Goal: Task Accomplishment & Management: Complete application form

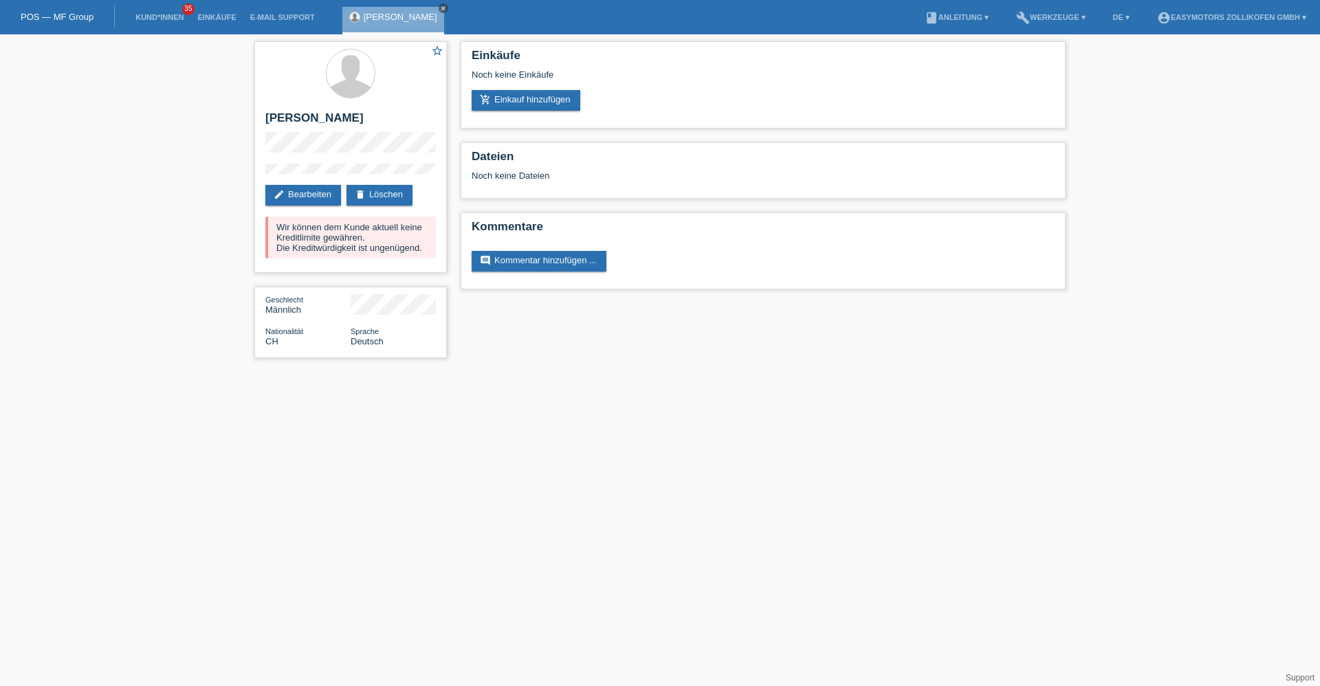
click at [447, 10] on icon "close" at bounding box center [443, 8] width 7 height 7
click at [74, 19] on link "POS — MF Group" at bounding box center [57, 17] width 73 height 10
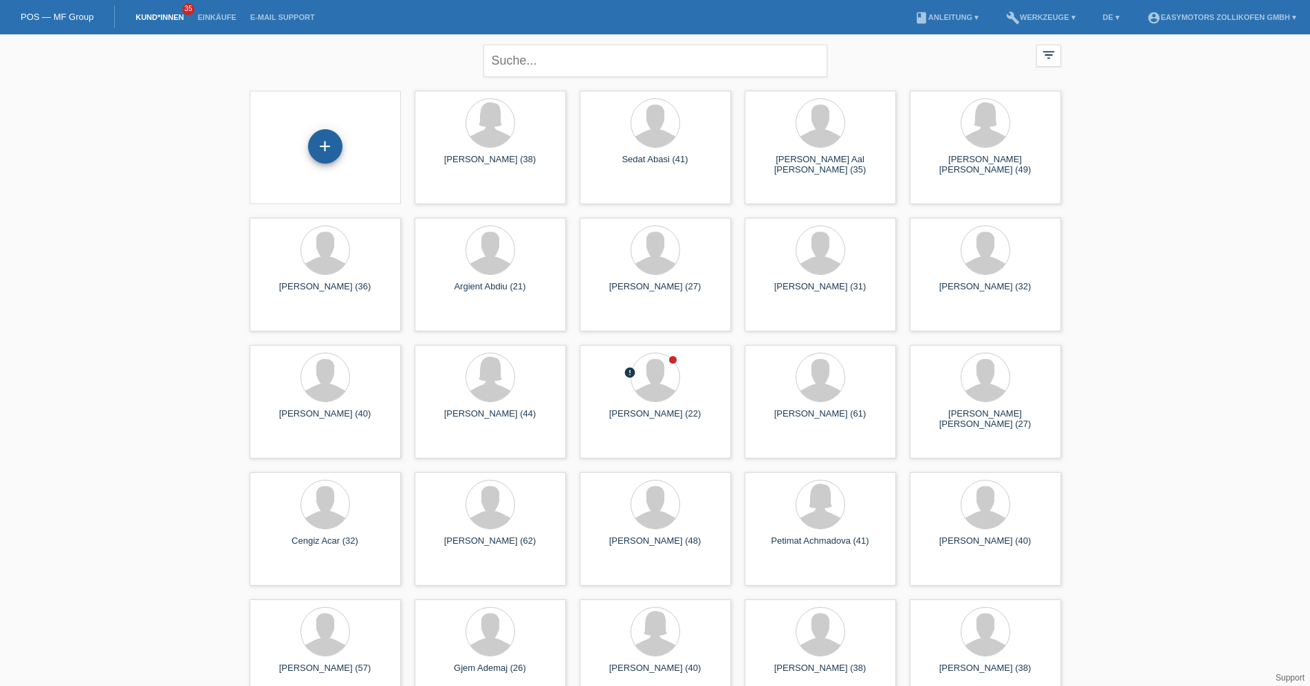
click at [324, 142] on div "+" at bounding box center [325, 146] width 33 height 23
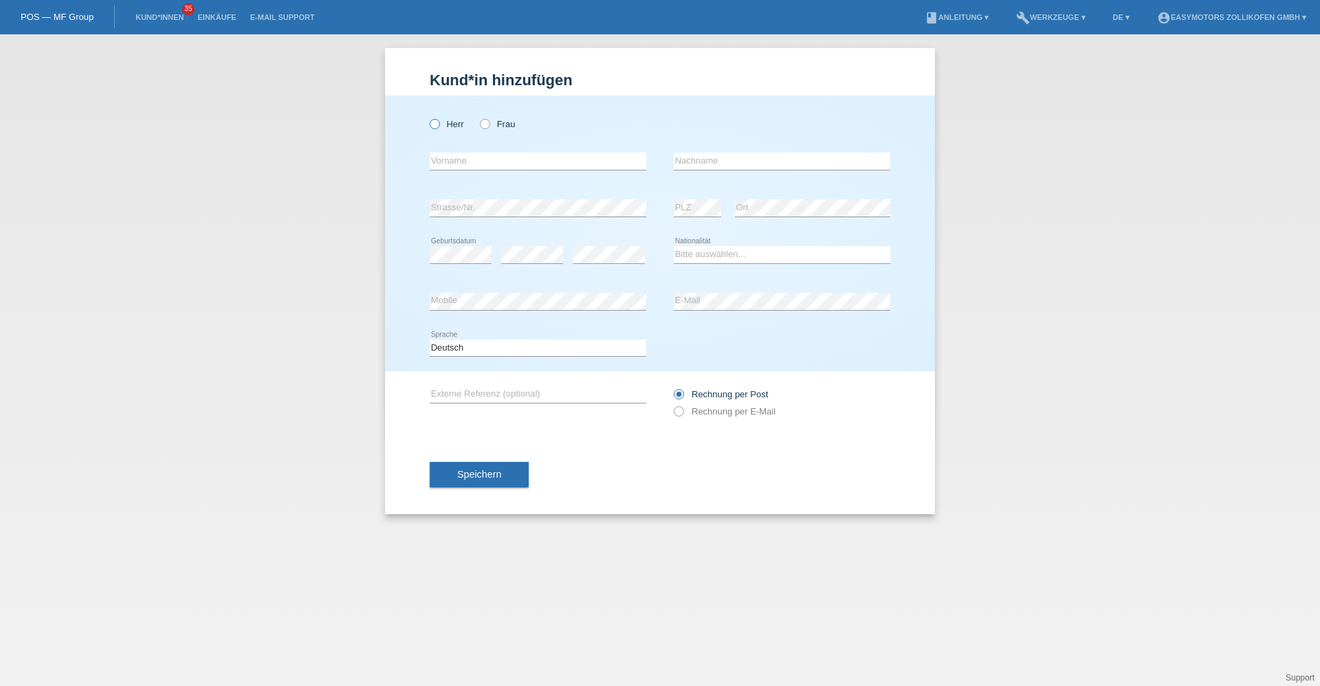
click at [463, 125] on label "Herr" at bounding box center [447, 124] width 34 height 10
click at [439, 125] on input "Herr" at bounding box center [434, 123] width 9 height 9
radio input "true"
click at [456, 164] on input "text" at bounding box center [538, 161] width 217 height 17
type input "Mavi"
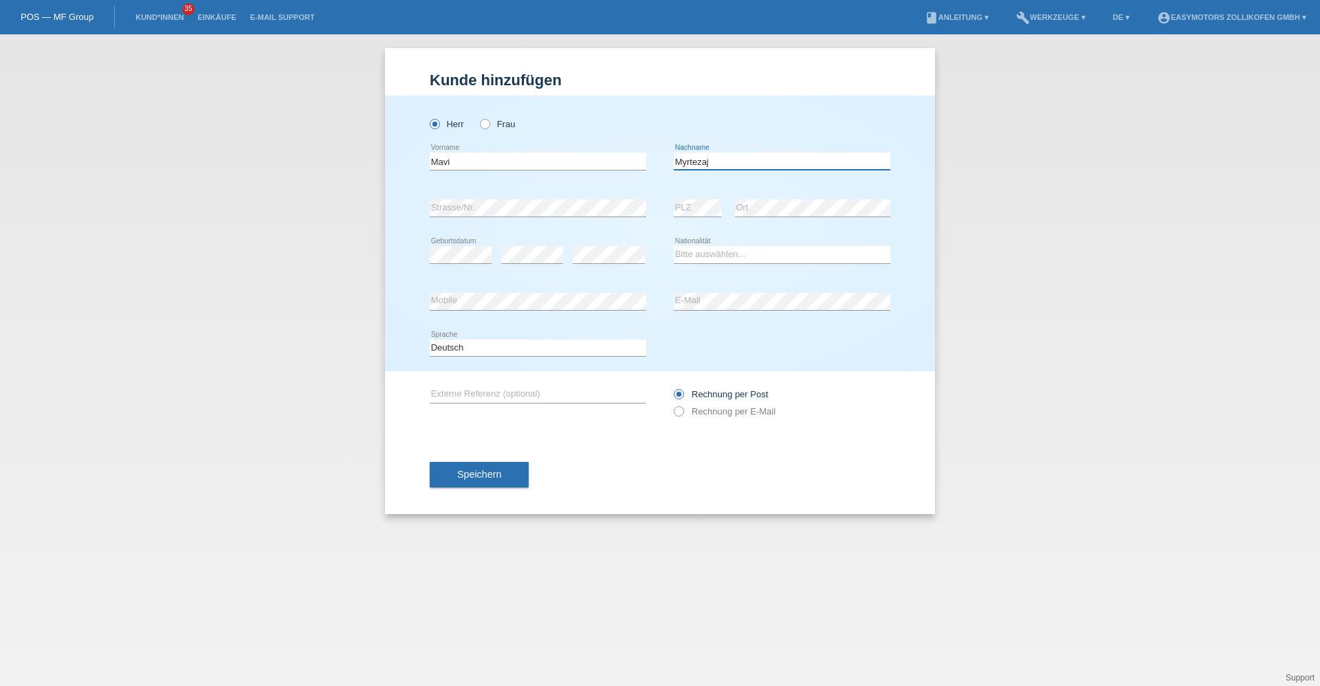
type input "Myrtezaj"
click at [715, 252] on select "Bitte auswählen... Schweiz Deutschland Liechtenstein Österreich ------------ Af…" at bounding box center [782, 254] width 217 height 17
select select "XK"
click at [674, 246] on select "Bitte auswählen... Schweiz Deutschland Liechtenstein Österreich ------------ Af…" at bounding box center [782, 254] width 217 height 17
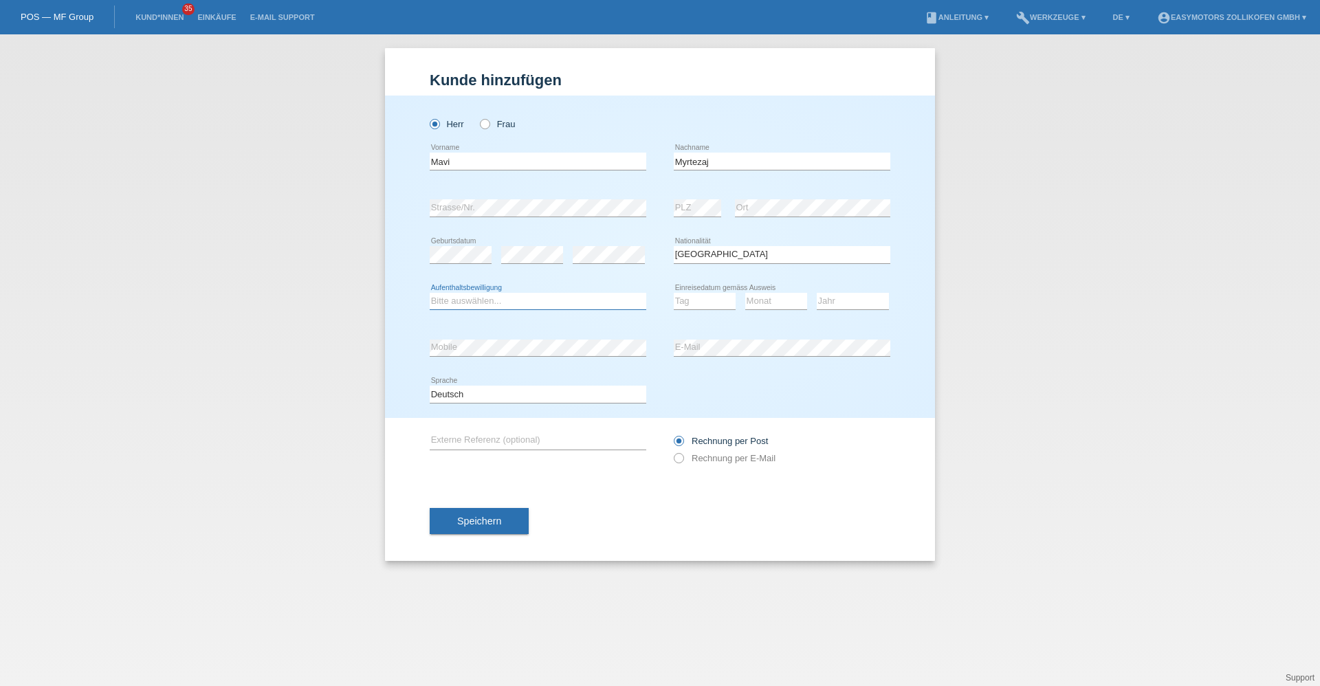
click at [530, 303] on select "Bitte auswählen... C B B - Flüchtlingsstatus Andere" at bounding box center [538, 301] width 217 height 17
select select "C"
click at [430, 293] on select "Bitte auswählen... C B B - Flüchtlingsstatus Andere" at bounding box center [538, 301] width 217 height 17
click at [695, 296] on select "Tag 01 02 03 04 05 06 07 08 09 10 11" at bounding box center [705, 301] width 62 height 17
select select "22"
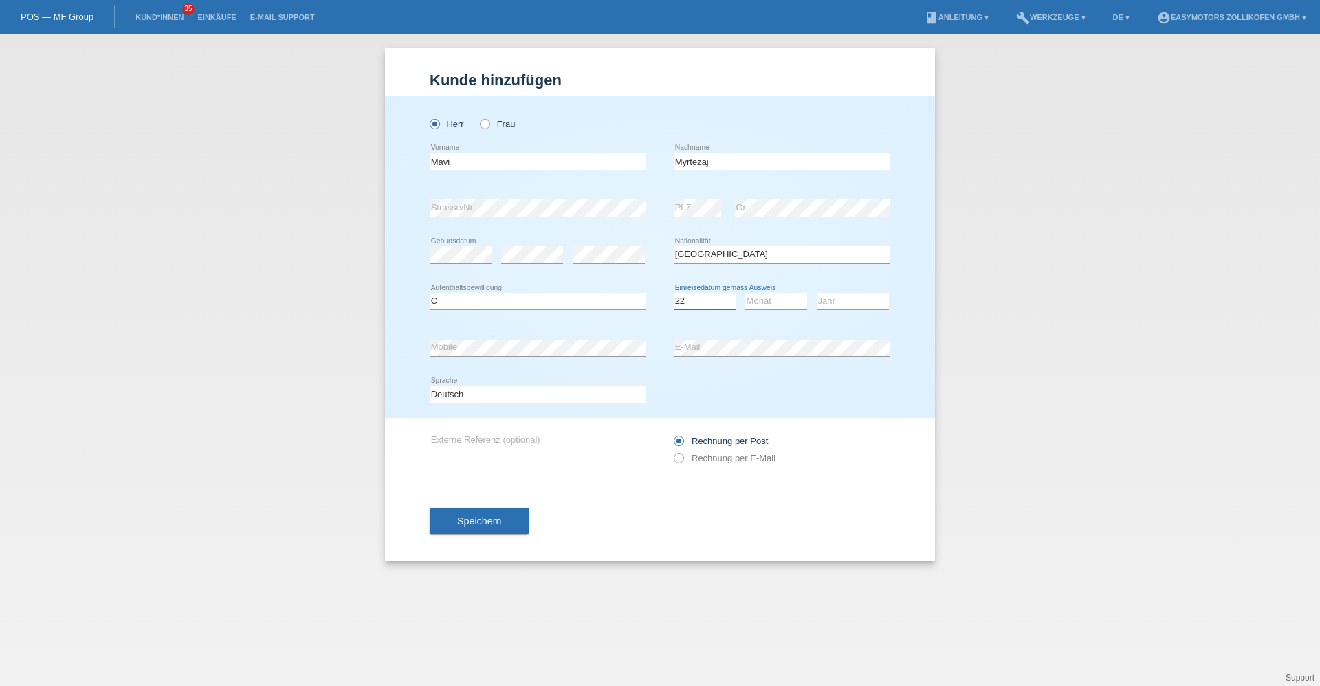
click at [674, 293] on select "Tag 01 02 03 04 05 06 07 08 09 10 11" at bounding box center [705, 301] width 62 height 17
click at [756, 300] on select "Monat 01 02 03 04 05 06 07 08 09 10 11" at bounding box center [776, 301] width 62 height 17
select select "08"
click at [745, 293] on select "Monat 01 02 03 04 05 06 07 08 09 10 11" at bounding box center [776, 301] width 62 height 17
click at [827, 309] on icon at bounding box center [853, 309] width 72 height 1
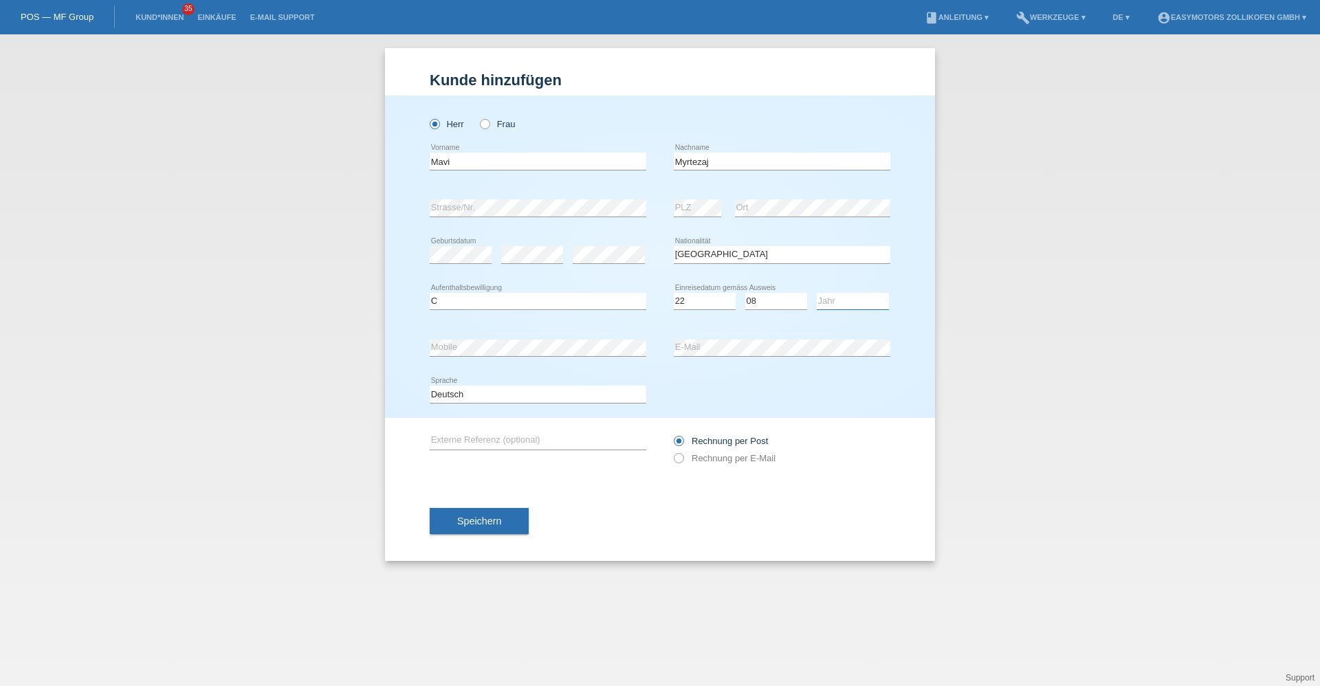
click at [844, 303] on select "Jahr 2025 2024 2023 2022 2021 2020 2019 2018 2017 2016 2015 2014 2013 2012 2011…" at bounding box center [853, 301] width 72 height 17
select select "2004"
click at [817, 293] on select "Jahr 2025 2024 2023 2022 2021 2020 2019 2018 2017 2016 2015 2014 2013 2012 2011…" at bounding box center [853, 301] width 72 height 17
click at [493, 518] on span "Speichern" at bounding box center [479, 521] width 44 height 11
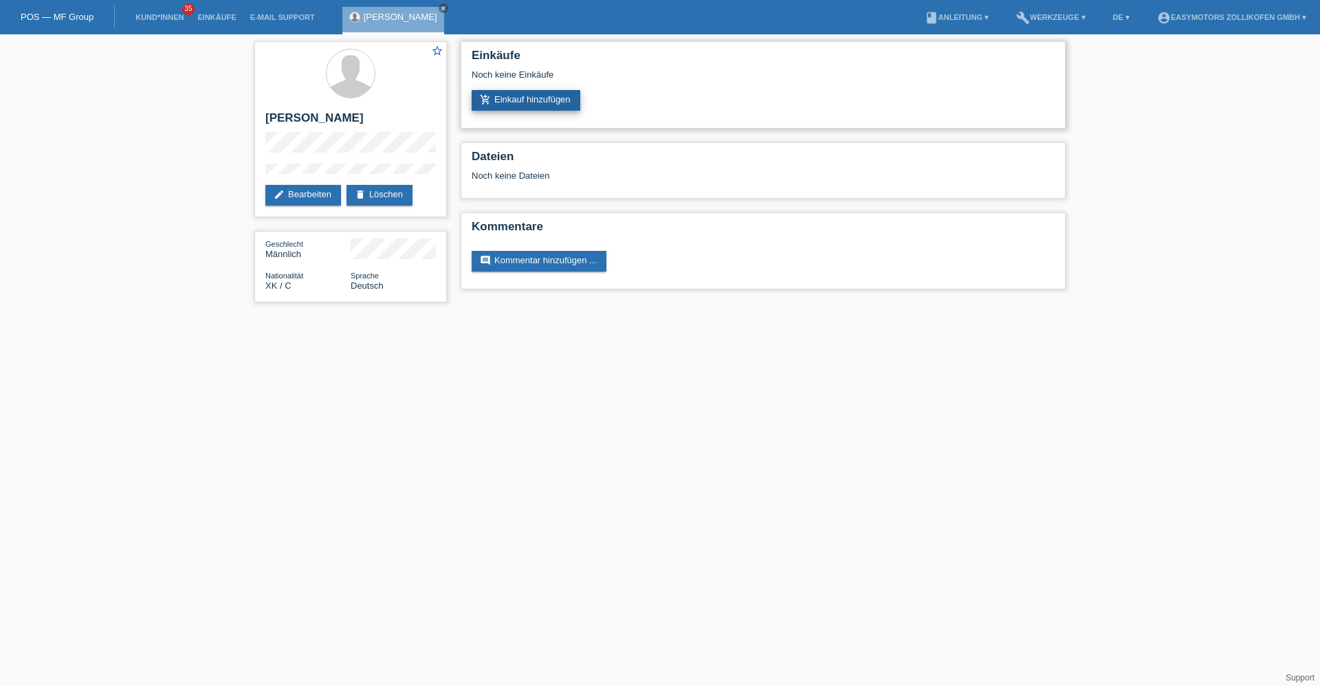
click at [522, 94] on link "add_shopping_cart Einkauf hinzufügen" at bounding box center [526, 100] width 109 height 21
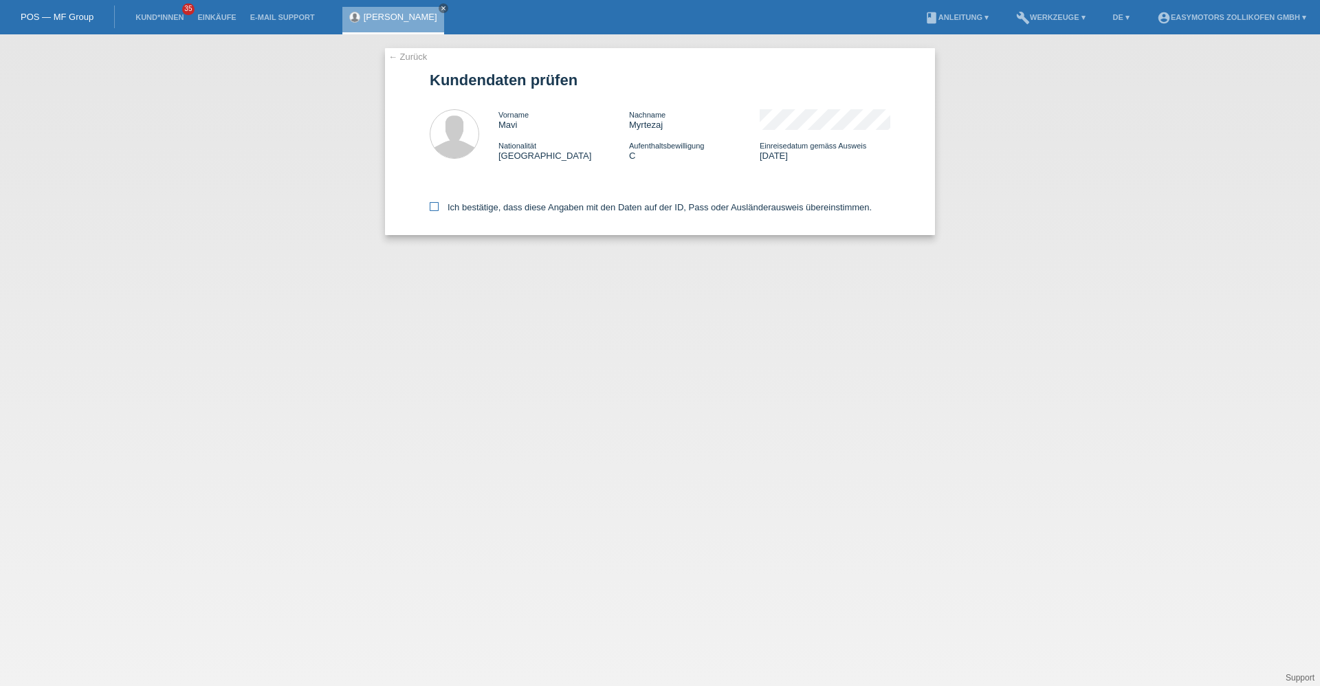
click at [494, 202] on label "Ich bestätige, dass diese Angaben mit den Daten auf der ID, Pass oder Ausländer…" at bounding box center [651, 207] width 442 height 10
click at [439, 202] on input "Ich bestätige, dass diese Angaben mit den Daten auf der ID, Pass oder Ausländer…" at bounding box center [434, 206] width 9 height 9
checkbox input "true"
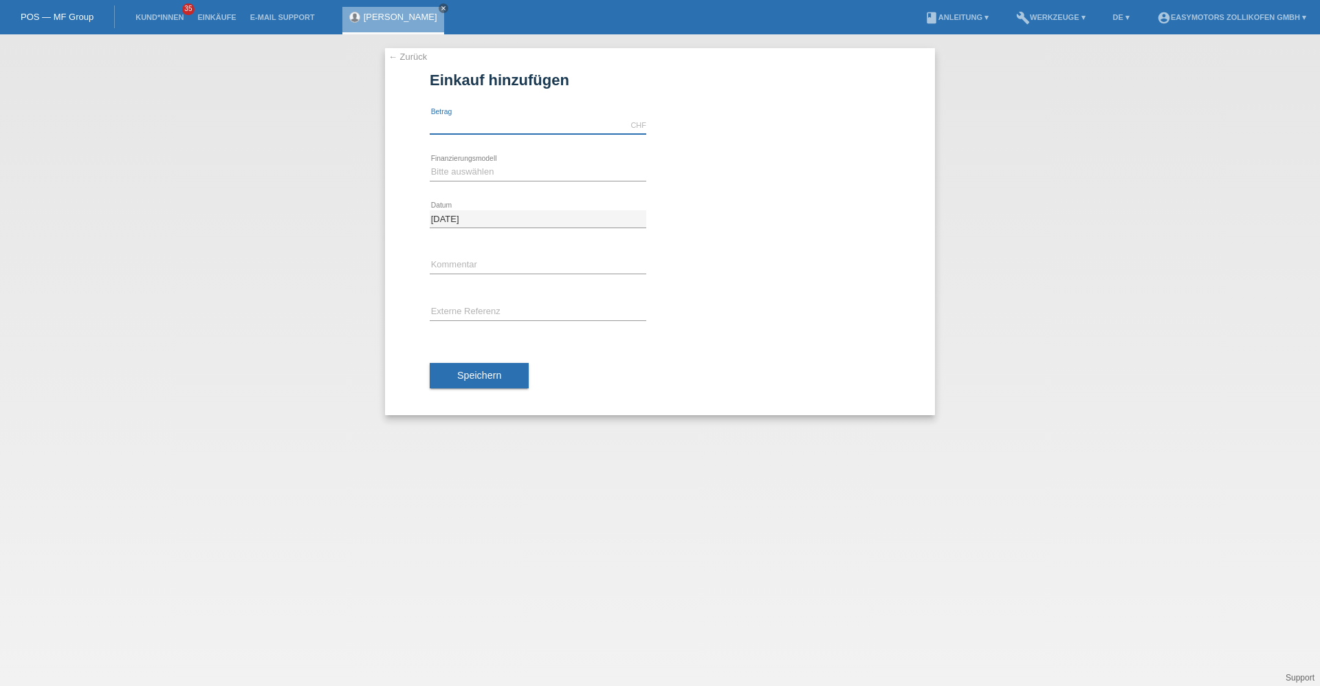
click at [492, 131] on input "text" at bounding box center [538, 125] width 217 height 17
type input "2990.00"
drag, startPoint x: 492, startPoint y: 168, endPoint x: 492, endPoint y: 178, distance: 10.3
click at [492, 168] on select "Bitte auswählen Fixe Raten Kauf auf Rechnung mit Teilzahlungsoption" at bounding box center [538, 172] width 217 height 17
select select "67"
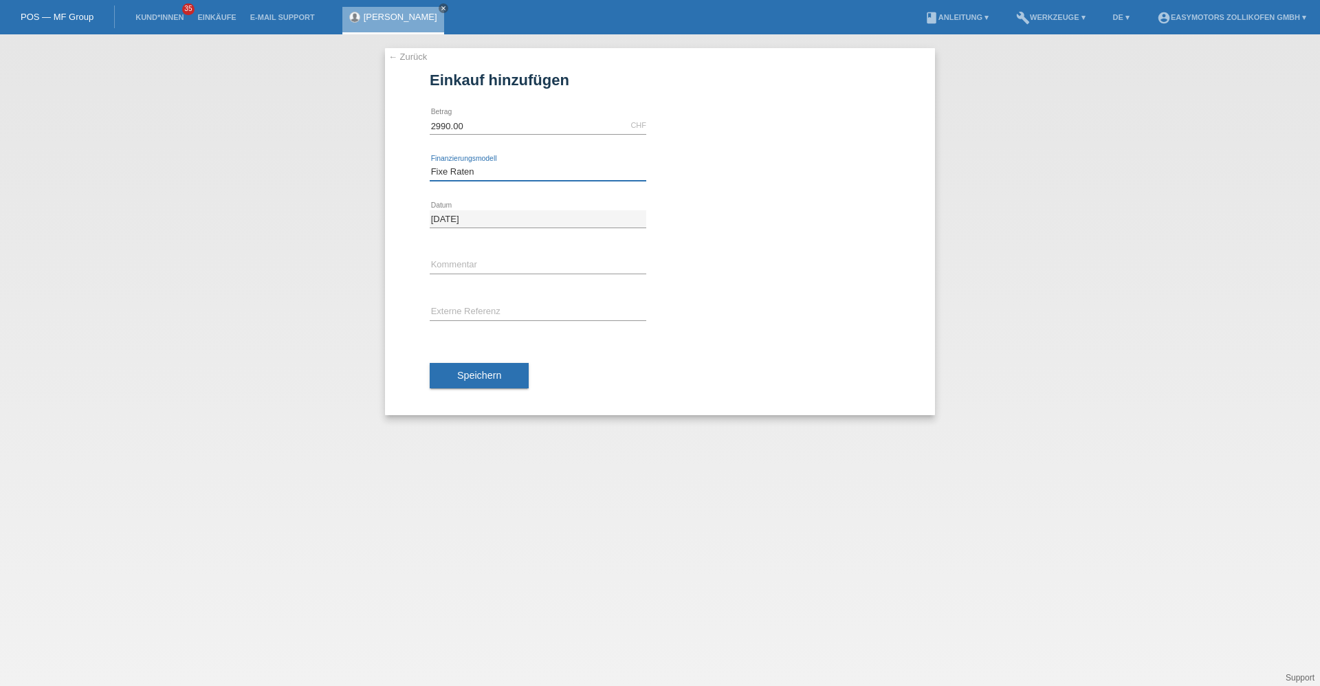
click at [430, 164] on select "Bitte auswählen Fixe Raten Kauf auf Rechnung mit Teilzahlungsoption" at bounding box center [538, 172] width 217 height 17
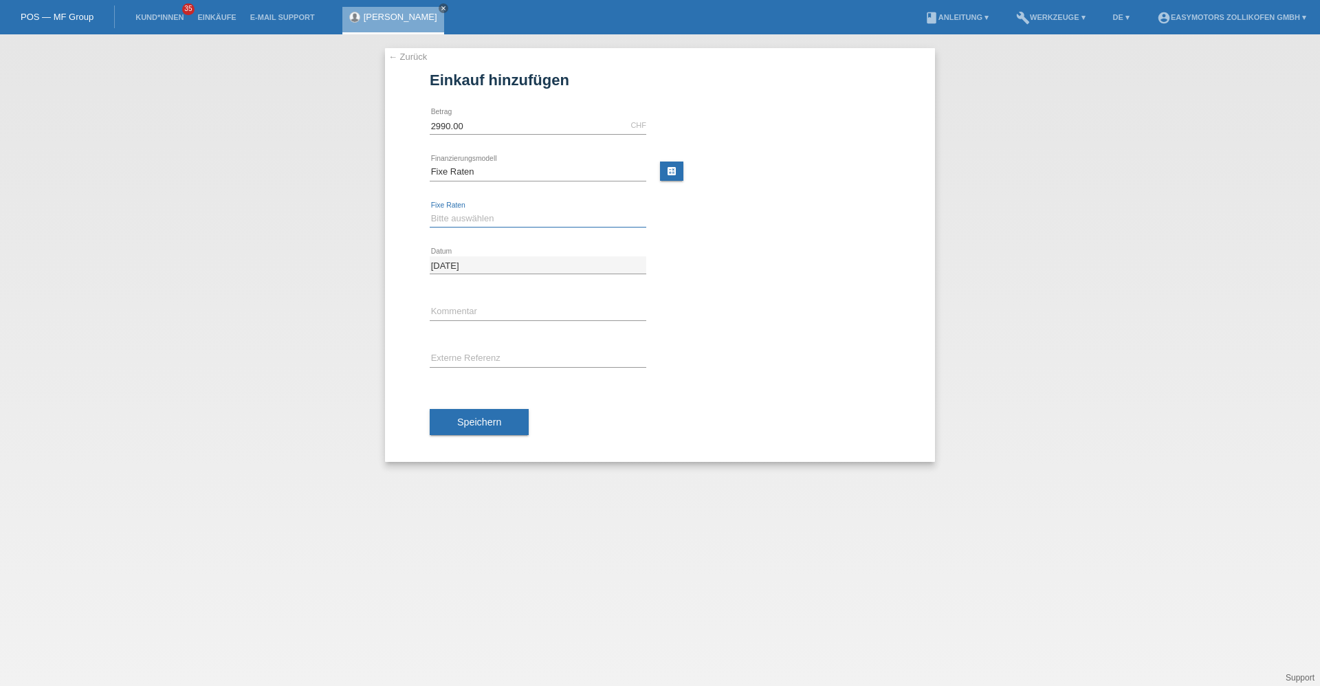
drag, startPoint x: 485, startPoint y: 218, endPoint x: 487, endPoint y: 228, distance: 10.5
click at [485, 218] on select "Bitte auswählen 12 Raten 24 Raten 36 Raten 48 Raten" at bounding box center [538, 218] width 217 height 17
select select "134"
click at [430, 210] on select "Bitte auswählen 12 Raten 24 Raten 36 Raten 48 Raten" at bounding box center [538, 218] width 217 height 17
click at [462, 415] on button "Speichern" at bounding box center [479, 422] width 99 height 26
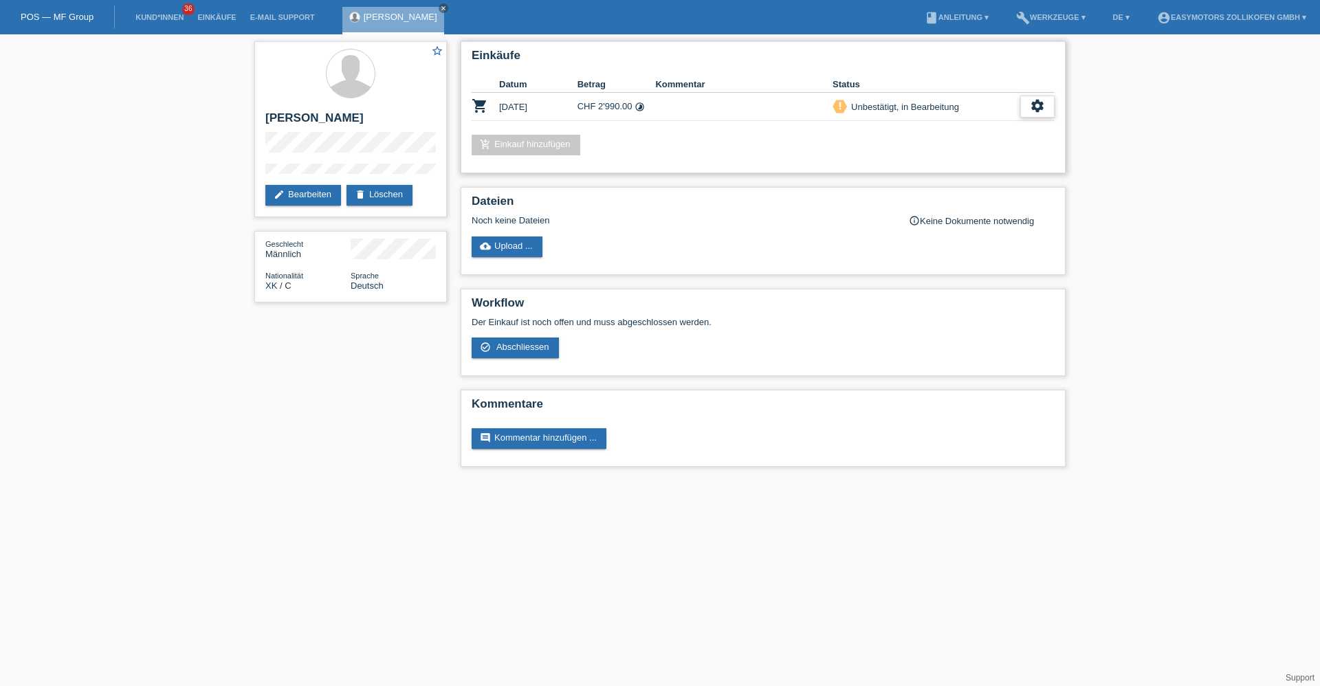
click at [1034, 98] on div "settings" at bounding box center [1037, 107] width 34 height 22
click at [999, 121] on div "fullscreen Anzeigen" at bounding box center [967, 128] width 174 height 21
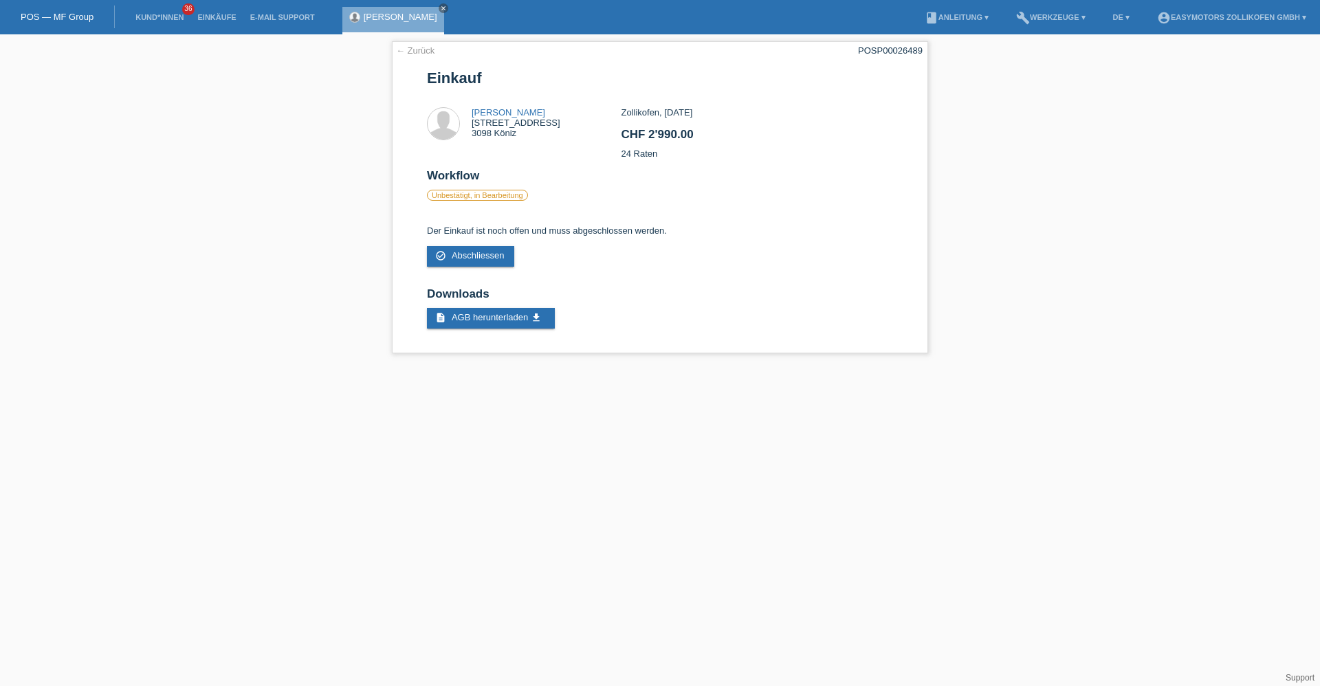
click at [377, 11] on div "[PERSON_NAME] close" at bounding box center [393, 21] width 102 height 28
click at [377, 17] on link "[PERSON_NAME]" at bounding box center [401, 17] width 74 height 10
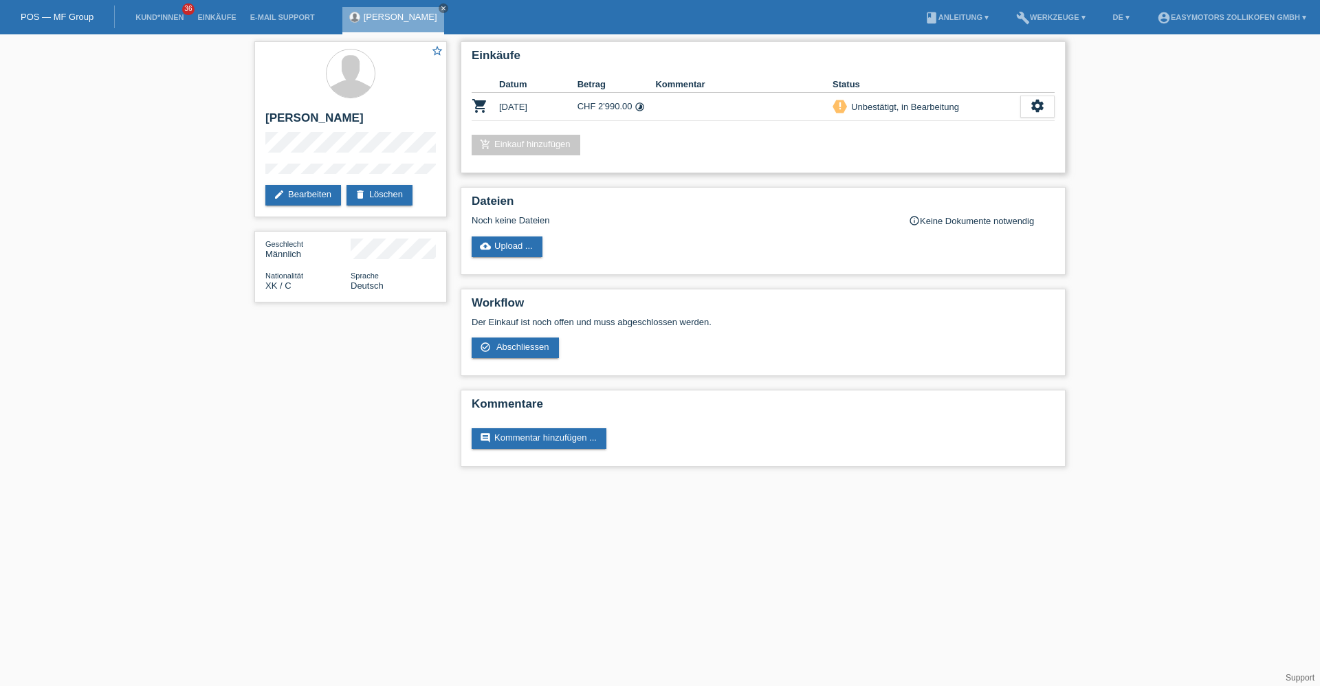
click at [516, 144] on link "add_shopping_cart Einkauf hinzufügen" at bounding box center [526, 145] width 109 height 21
